Goal: Task Accomplishment & Management: Manage account settings

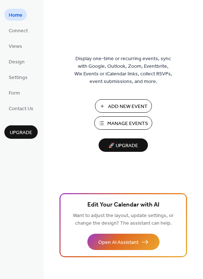
click at [112, 105] on span "Add New Event" at bounding box center [127, 107] width 39 height 8
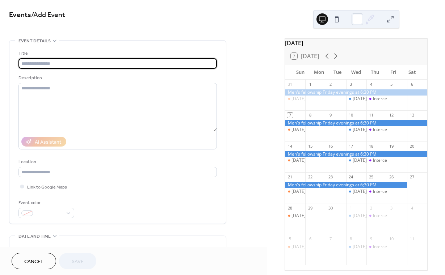
click at [74, 65] on input "text" at bounding box center [117, 63] width 198 height 10
click at [33, 65] on input "**********" at bounding box center [117, 63] width 198 height 10
type input "**********"
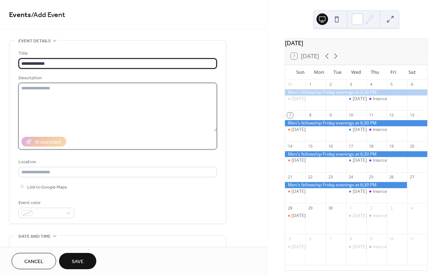
click at [41, 99] on textarea at bounding box center [117, 107] width 198 height 48
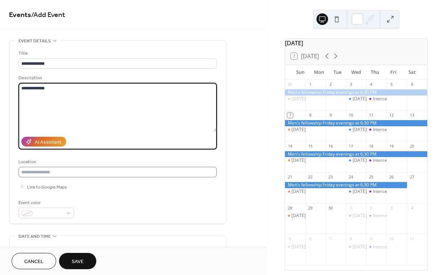
type textarea "**********"
click at [36, 177] on input "text" at bounding box center [117, 172] width 198 height 10
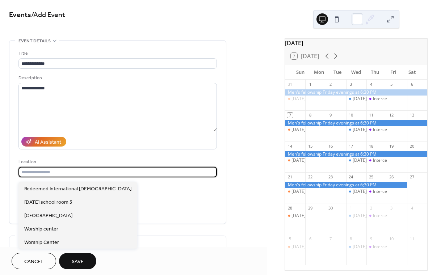
type input "*"
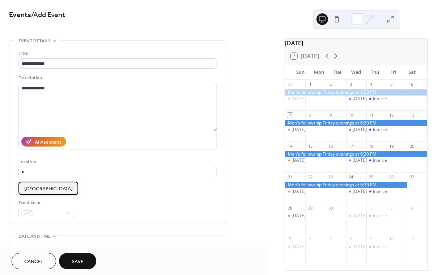
click at [41, 189] on span "[GEOGRAPHIC_DATA]" at bounding box center [48, 189] width 48 height 8
type input "**********"
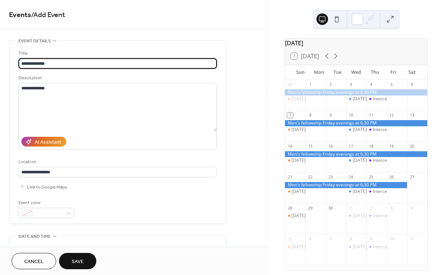
click at [54, 64] on input "**********" at bounding box center [117, 63] width 198 height 10
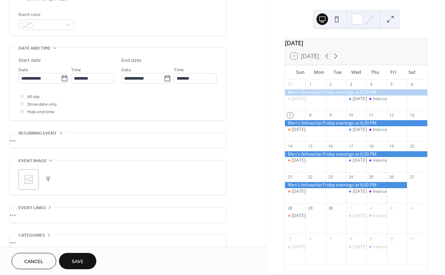
scroll to position [232, 0]
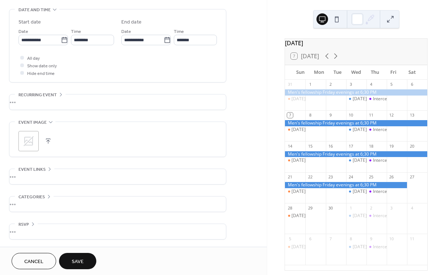
type input "**********"
click at [77, 262] on span "Save" at bounding box center [78, 262] width 12 height 8
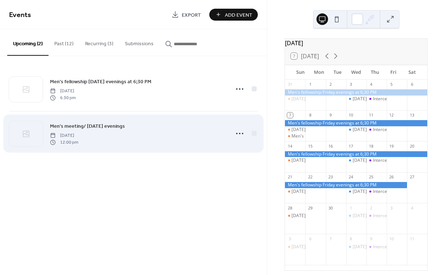
drag, startPoint x: 63, startPoint y: 137, endPoint x: 121, endPoint y: 147, distance: 58.3
click at [121, 145] on div "Men's meeting/ [DATE] evenings [DATE] 12:00 pm" at bounding box center [137, 133] width 175 height 23
drag, startPoint x: 60, startPoint y: 136, endPoint x: 113, endPoint y: 134, distance: 53.2
click at [113, 134] on div "Men's meeting/ [DATE] evenings [DATE] 12:00 pm" at bounding box center [137, 133] width 175 height 23
drag, startPoint x: 117, startPoint y: 131, endPoint x: 109, endPoint y: 133, distance: 7.8
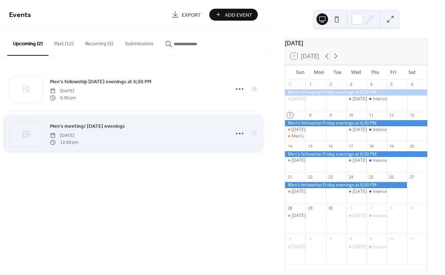
click at [109, 133] on div "Men's meeting/ [DATE] evenings [DATE] 12:00 pm" at bounding box center [137, 133] width 175 height 23
drag, startPoint x: 61, startPoint y: 138, endPoint x: 159, endPoint y: 127, distance: 98.0
click at [121, 136] on div "Men's meeting/ [DATE] evenings [DATE] 12:00 pm" at bounding box center [137, 133] width 175 height 23
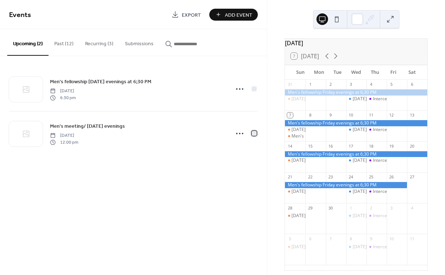
drag, startPoint x: 255, startPoint y: 134, endPoint x: 259, endPoint y: 130, distance: 5.4
click at [255, 134] on div at bounding box center [254, 133] width 5 height 5
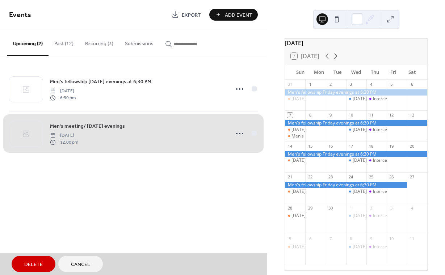
click at [34, 265] on span "Delete" at bounding box center [33, 265] width 18 height 8
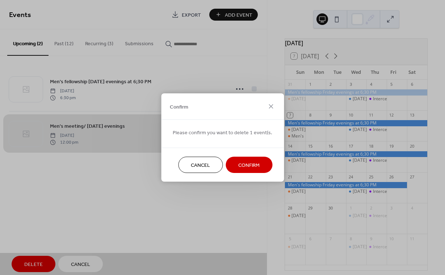
click at [244, 165] on span "Confirm" at bounding box center [248, 166] width 21 height 8
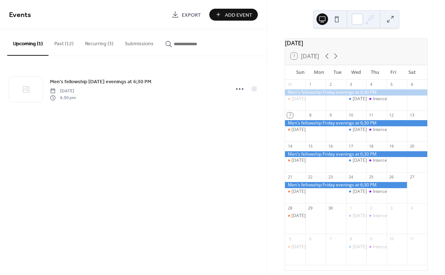
click at [94, 43] on button "Recurring (3)" at bounding box center [99, 42] width 40 height 26
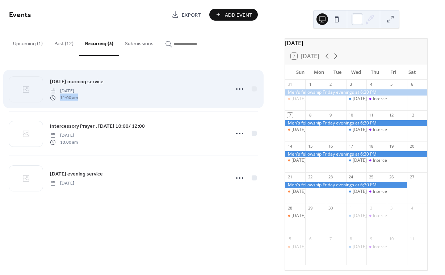
drag, startPoint x: 62, startPoint y: 92, endPoint x: 125, endPoint y: 97, distance: 62.8
click at [122, 97] on div "[DATE] morning service [DATE] 11:00 am" at bounding box center [137, 88] width 175 height 23
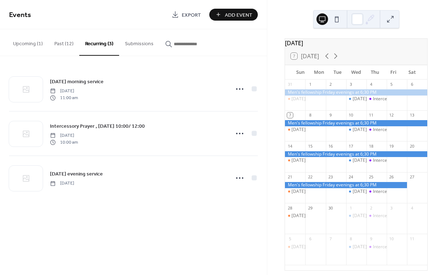
click at [235, 14] on span "Add Event" at bounding box center [239, 15] width 28 height 8
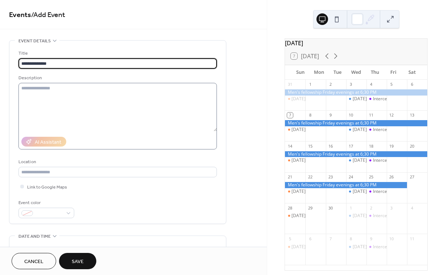
type input "**********"
click at [26, 90] on textarea at bounding box center [117, 107] width 198 height 48
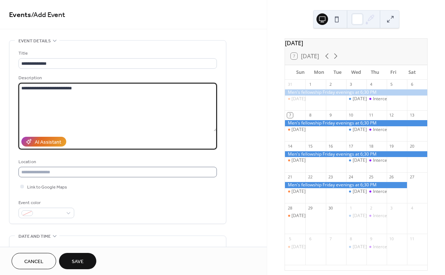
type textarea "**********"
click at [26, 175] on input "text" at bounding box center [117, 172] width 198 height 10
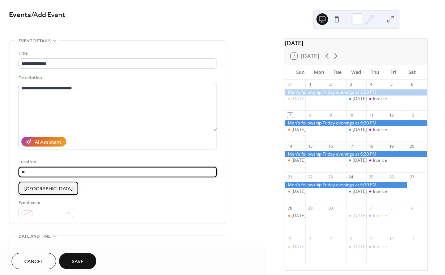
click at [31, 189] on span "[GEOGRAPHIC_DATA]" at bounding box center [48, 189] width 48 height 8
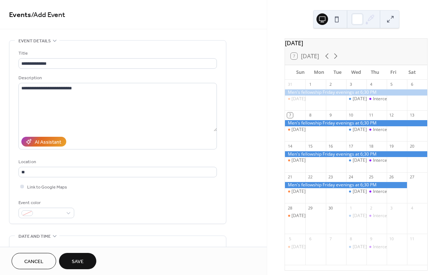
type input "**********"
click at [77, 259] on span "Save" at bounding box center [78, 262] width 12 height 8
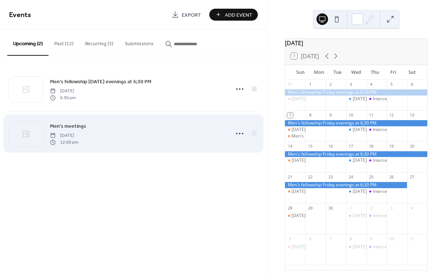
click at [210, 131] on div "Men's meetings [DATE] 12:00 pm" at bounding box center [137, 133] width 175 height 23
click at [254, 133] on div at bounding box center [254, 133] width 5 height 5
click at [55, 136] on icon at bounding box center [53, 135] width 4 height 5
click at [62, 126] on span "Men's meetings" at bounding box center [68, 127] width 36 height 8
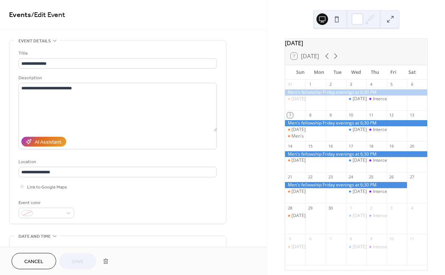
drag, startPoint x: 38, startPoint y: 258, endPoint x: 34, endPoint y: 256, distance: 4.4
click at [38, 258] on span "Cancel" at bounding box center [33, 262] width 19 height 8
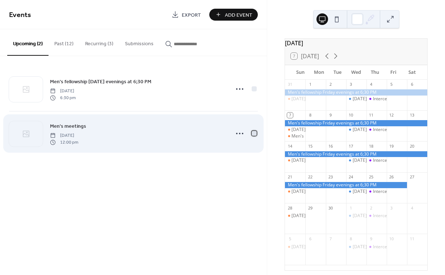
click at [253, 134] on div at bounding box center [254, 133] width 5 height 5
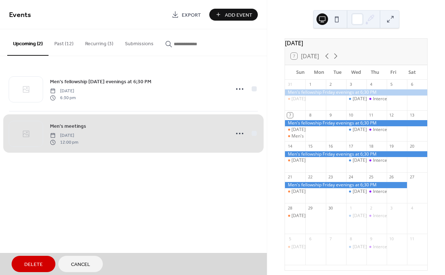
click at [32, 262] on span "Delete" at bounding box center [33, 265] width 18 height 8
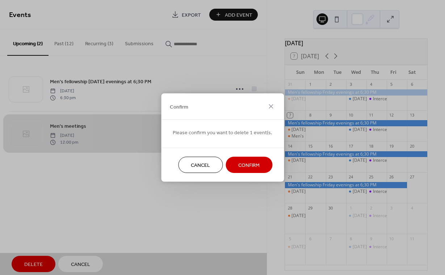
drag, startPoint x: 244, startPoint y: 165, endPoint x: 229, endPoint y: 161, distance: 15.5
click at [243, 165] on span "Confirm" at bounding box center [248, 166] width 21 height 8
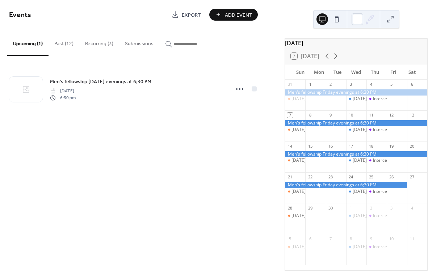
click at [95, 45] on button "Recurring (3)" at bounding box center [99, 42] width 40 height 26
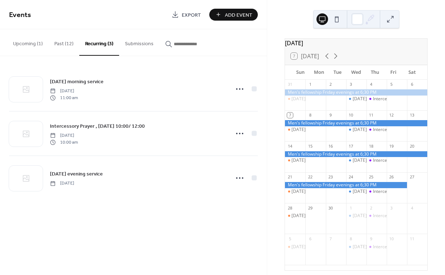
drag, startPoint x: 235, startPoint y: 16, endPoint x: 229, endPoint y: 18, distance: 5.4
click at [235, 16] on span "Add Event" at bounding box center [239, 15] width 28 height 8
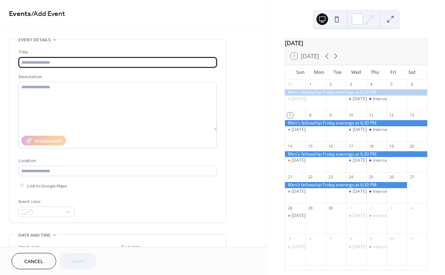
scroll to position [3, 0]
